Goal: Information Seeking & Learning: Learn about a topic

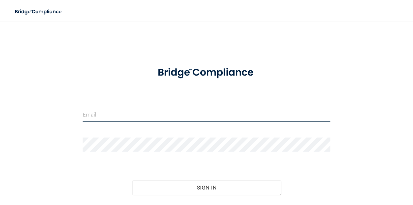
click at [104, 111] on input "email" at bounding box center [207, 115] width 248 height 15
type input "[EMAIL_ADDRESS][DOMAIN_NAME]"
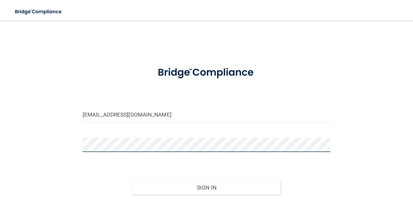
click at [132, 181] on button "Sign In" at bounding box center [206, 188] width 149 height 14
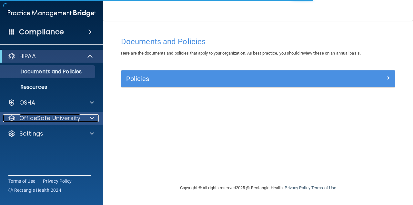
click at [35, 119] on p "OfficeSafe University" at bounding box center [49, 118] width 61 height 8
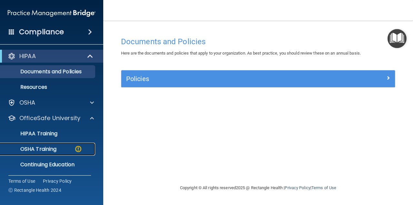
click at [36, 151] on p "OSHA Training" at bounding box center [30, 149] width 52 height 6
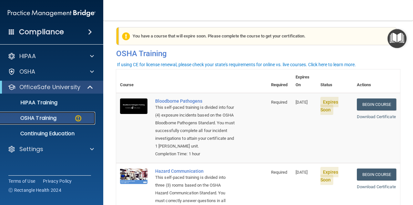
scroll to position [5, 0]
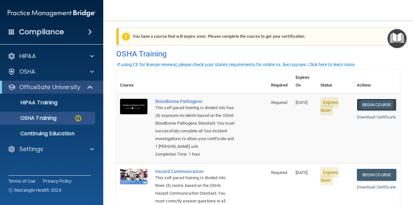
click at [377, 99] on link "Begin Course" at bounding box center [376, 105] width 39 height 12
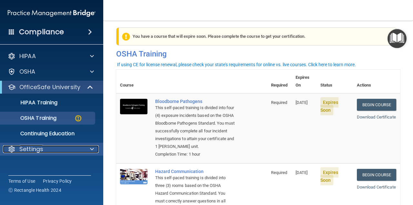
click at [46, 150] on div "Settings" at bounding box center [43, 149] width 80 height 8
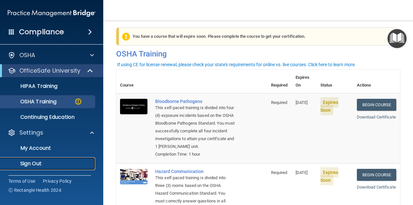
click at [33, 162] on p "Sign Out" at bounding box center [48, 163] width 88 height 6
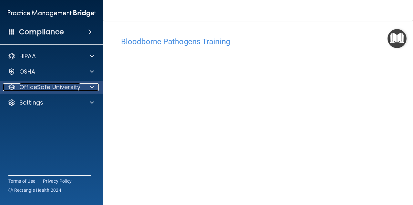
click at [58, 88] on p "OfficeSafe University" at bounding box center [49, 87] width 61 height 8
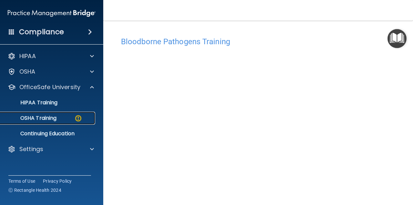
click at [51, 119] on p "OSHA Training" at bounding box center [30, 118] width 52 height 6
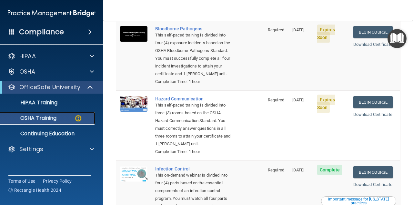
scroll to position [87, 0]
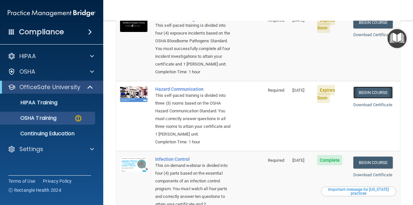
click at [367, 92] on link "Begin Course" at bounding box center [373, 93] width 39 height 12
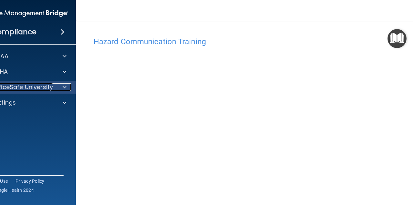
click at [50, 89] on p "OfficeSafe University" at bounding box center [22, 87] width 61 height 8
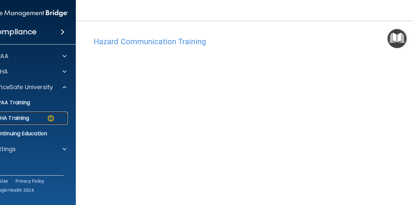
click at [44, 118] on div "OSHA Training" at bounding box center [21, 118] width 88 height 6
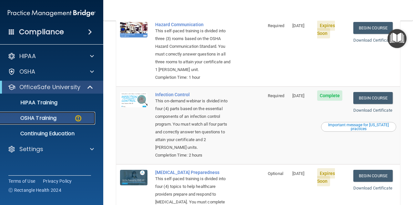
scroll to position [203, 0]
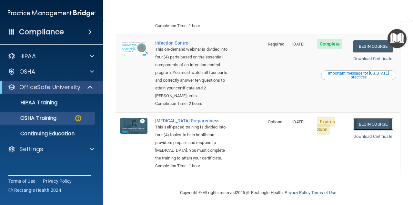
click at [377, 125] on link "Begin Course" at bounding box center [373, 124] width 39 height 12
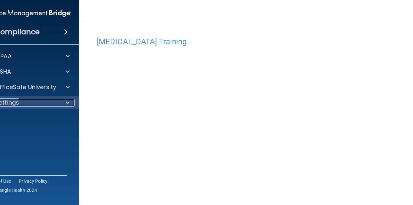
click at [11, 101] on p "Settings" at bounding box center [7, 103] width 24 height 8
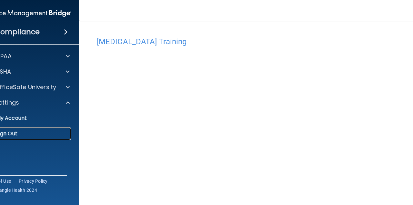
click at [16, 134] on p "Sign Out" at bounding box center [24, 133] width 88 height 6
